Goal: Information Seeking & Learning: Learn about a topic

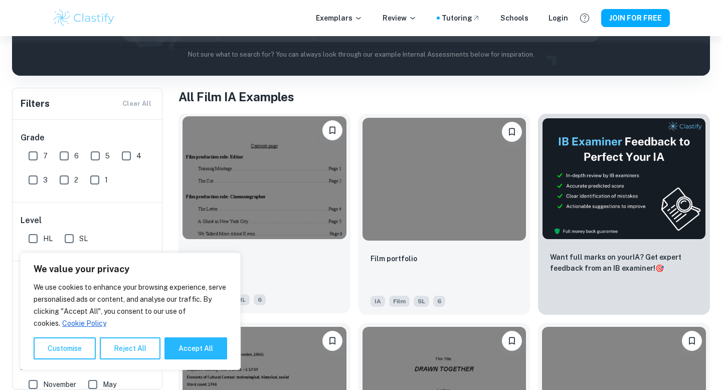
scroll to position [153, 0]
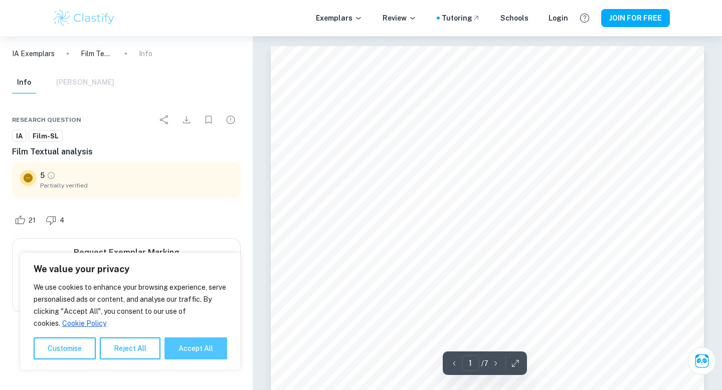
click at [204, 353] on button "Accept All" at bounding box center [195, 348] width 63 height 22
checkbox input "true"
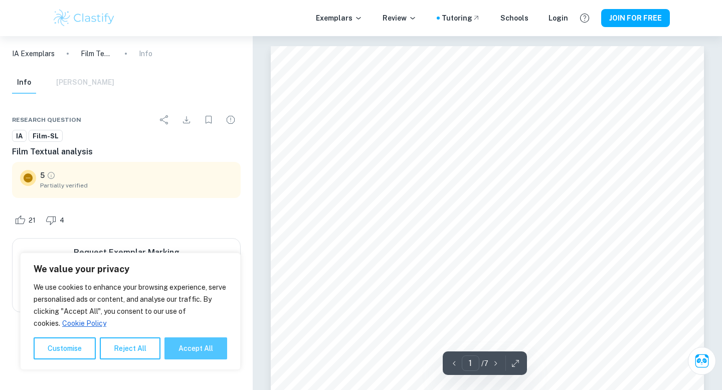
checkbox input "true"
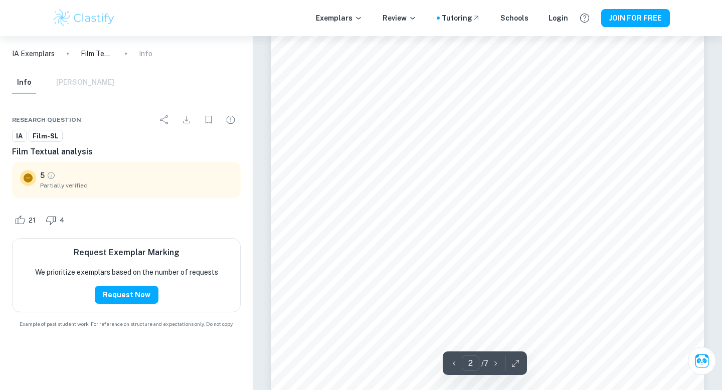
scroll to position [754, 0]
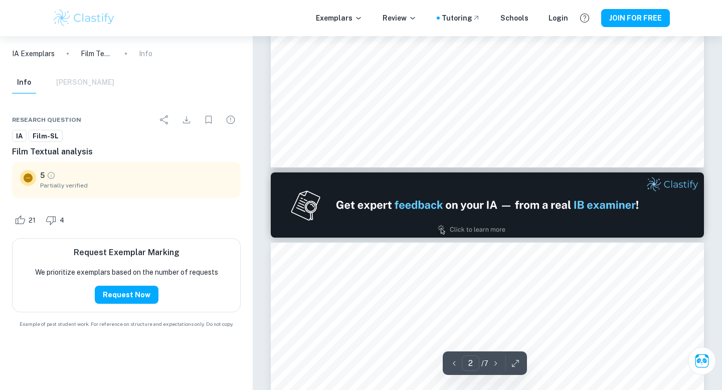
type input "1"
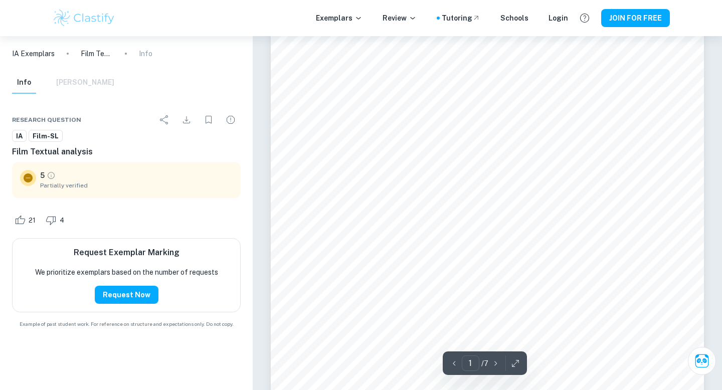
scroll to position [0, 0]
